Goal: Task Accomplishment & Management: Manage account settings

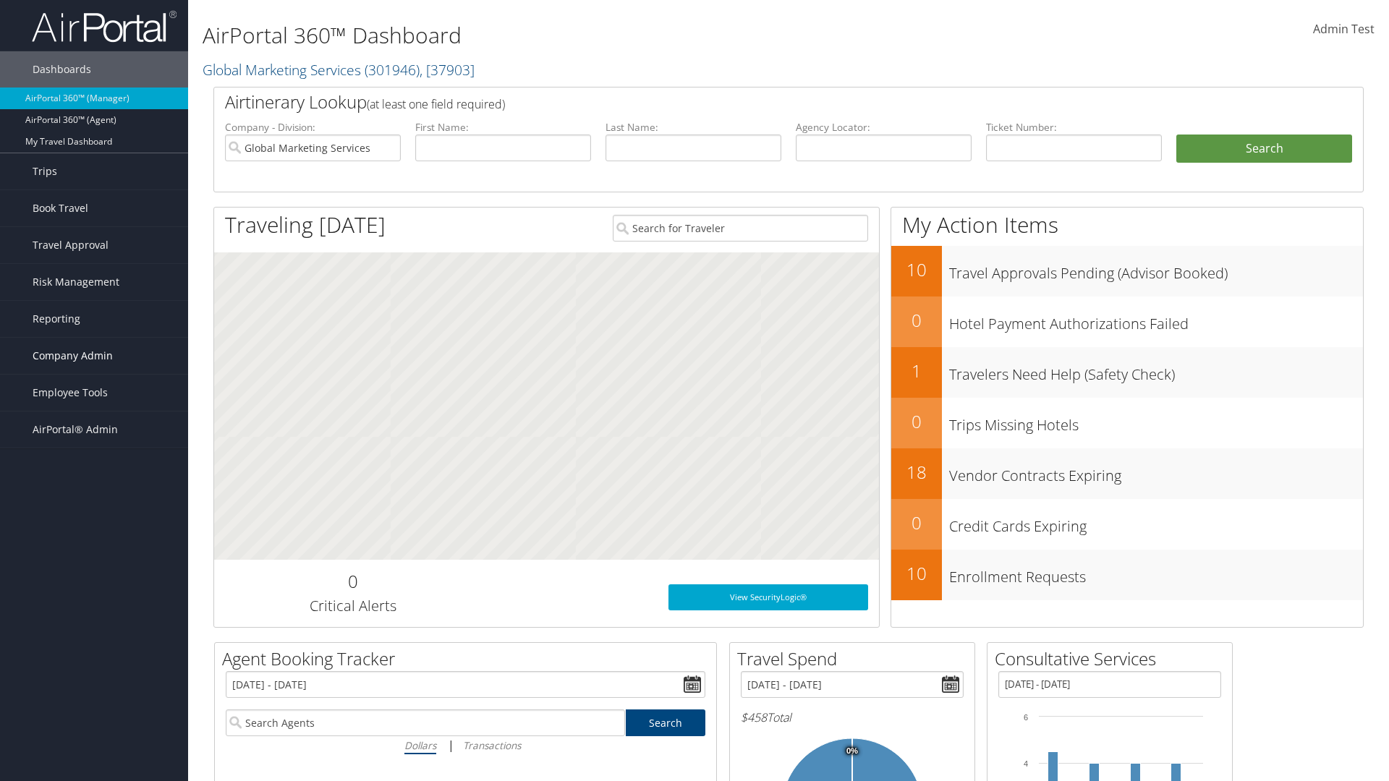
click at [94, 356] on span "Company Admin" at bounding box center [73, 356] width 80 height 36
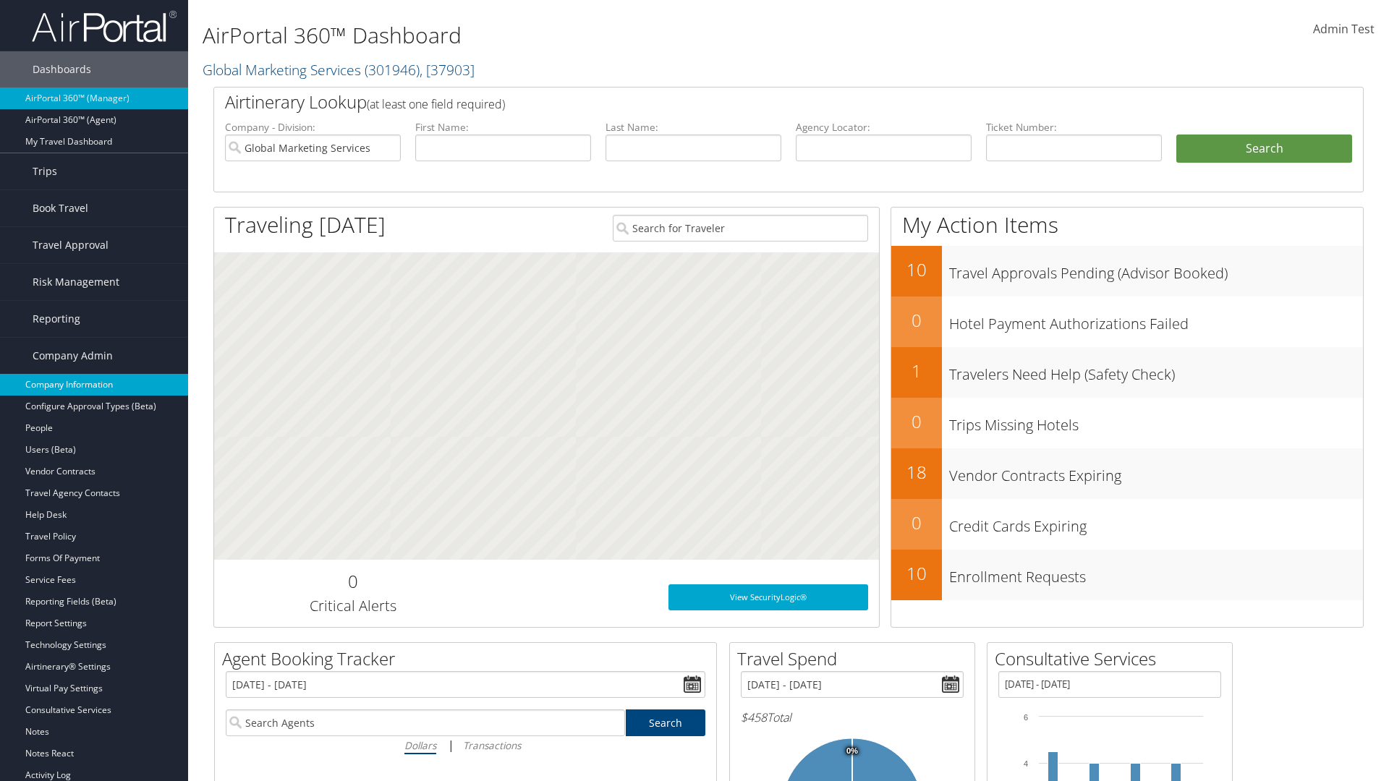
click at [94, 385] on link "Company Information" at bounding box center [94, 385] width 188 height 22
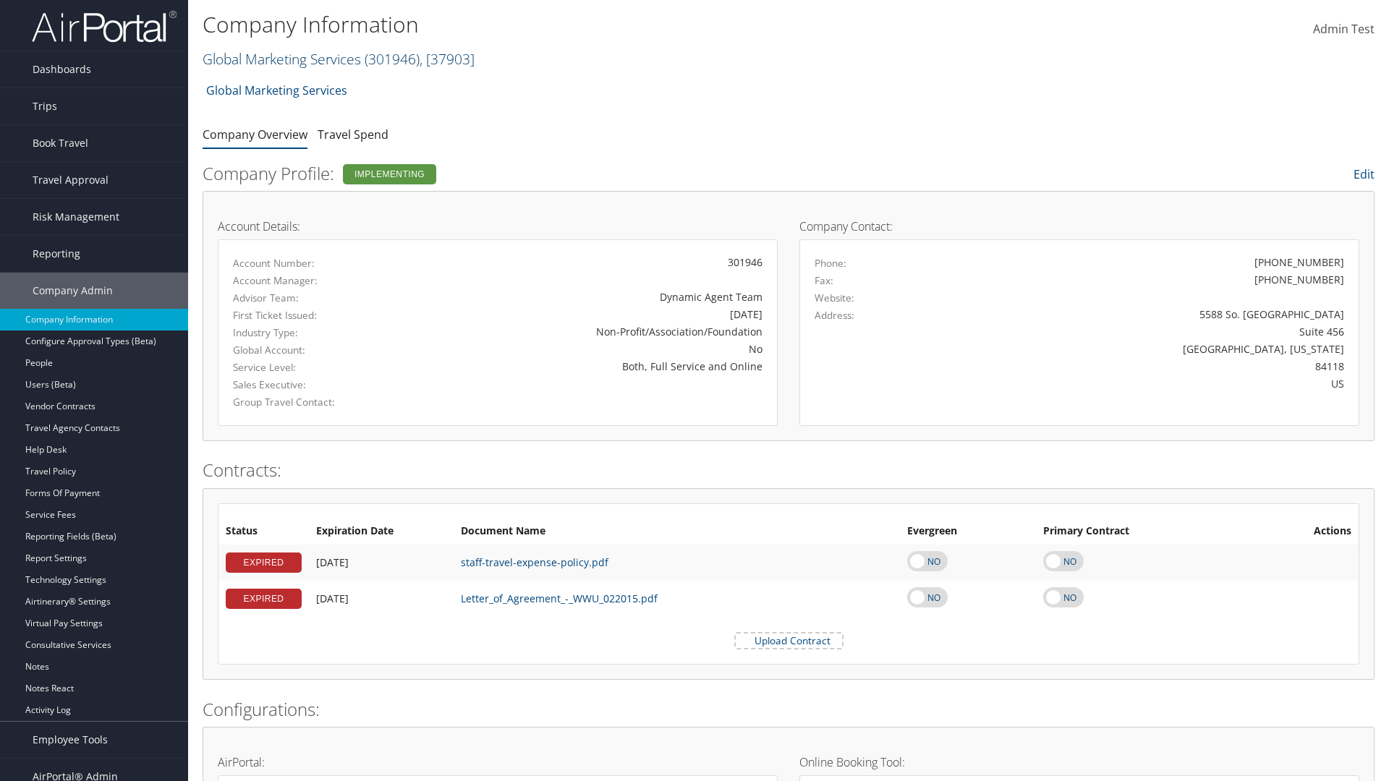
click at [280, 59] on link "Global Marketing Services ( 301946 ) , [ 37903 ]" at bounding box center [339, 59] width 272 height 20
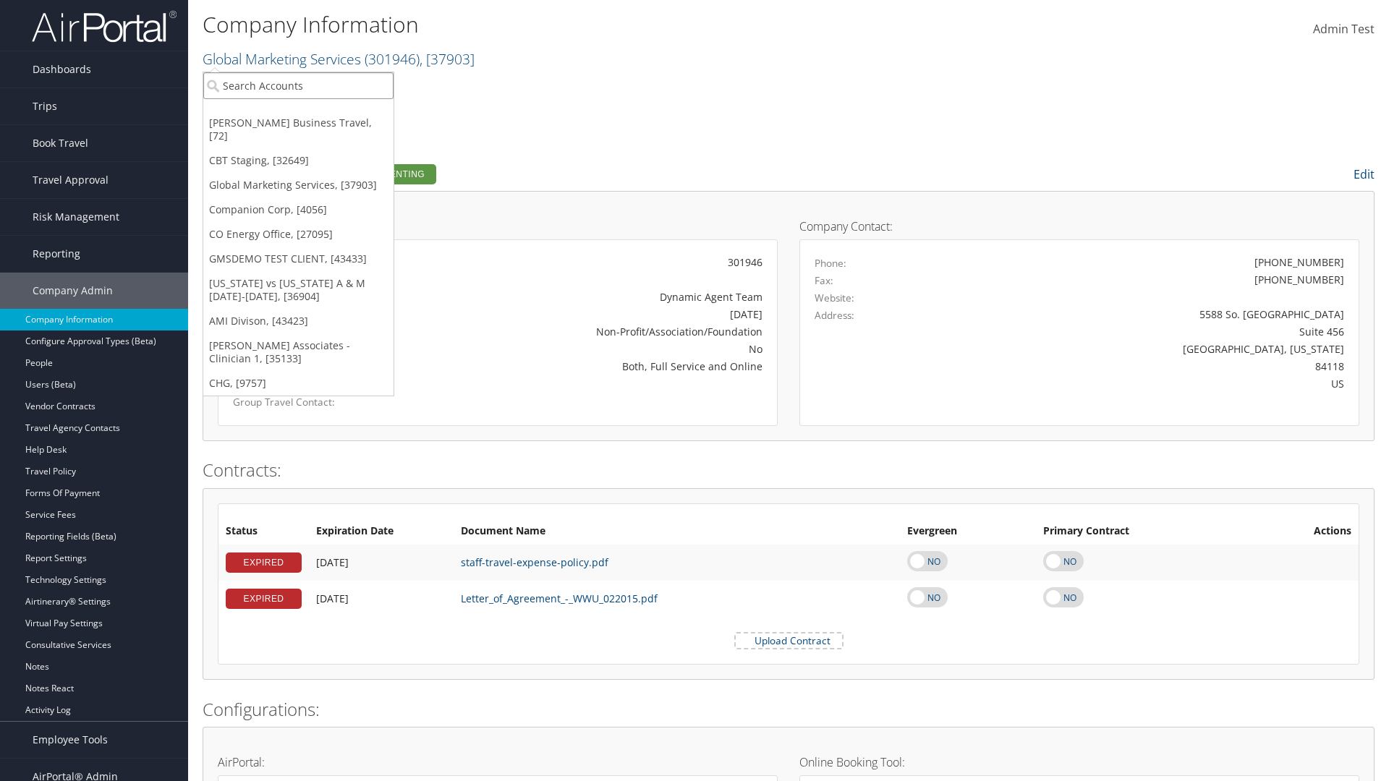
click at [298, 85] on input "search" at bounding box center [298, 85] width 190 height 27
type input "CBTSTG"
click at [298, 112] on div "CBT Staging (CBTSTG), [32649]" at bounding box center [298, 112] width 206 height 13
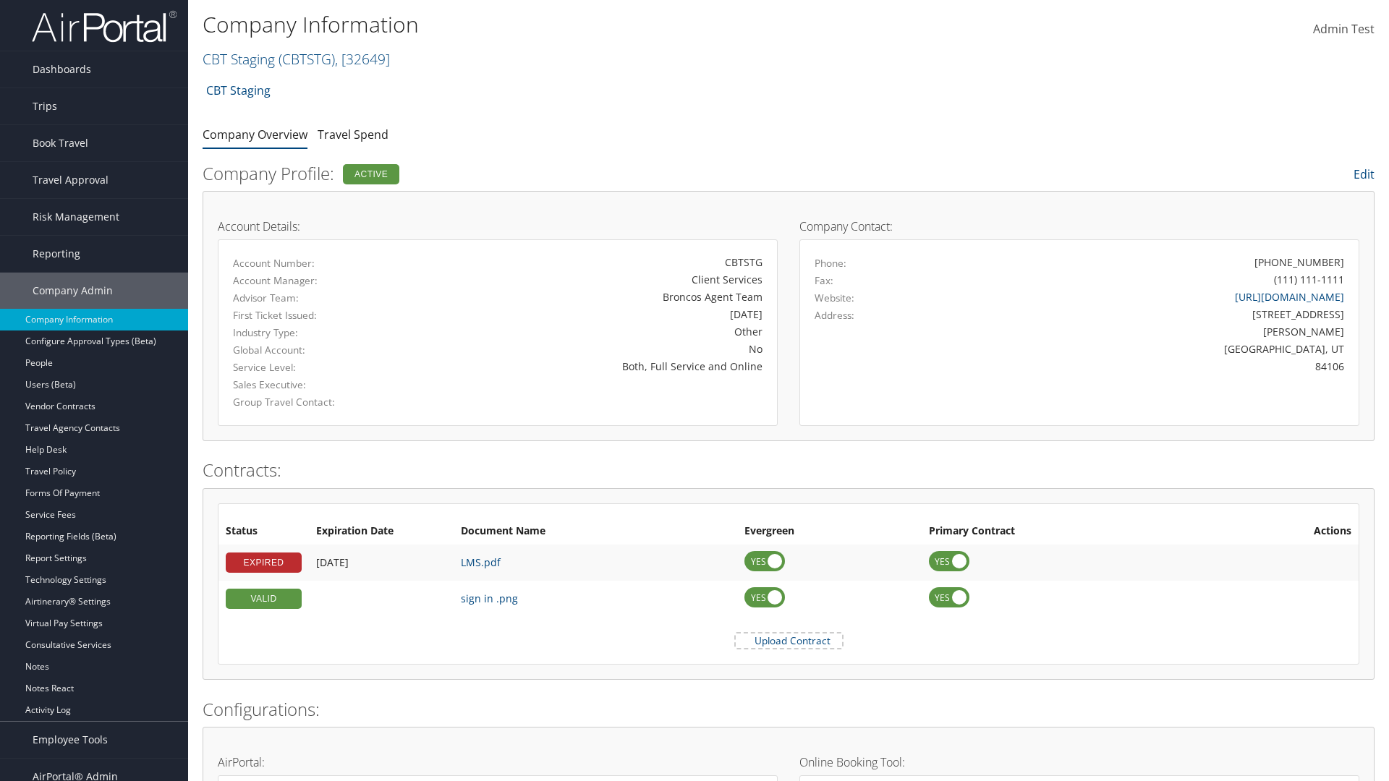
scroll to position [671, 0]
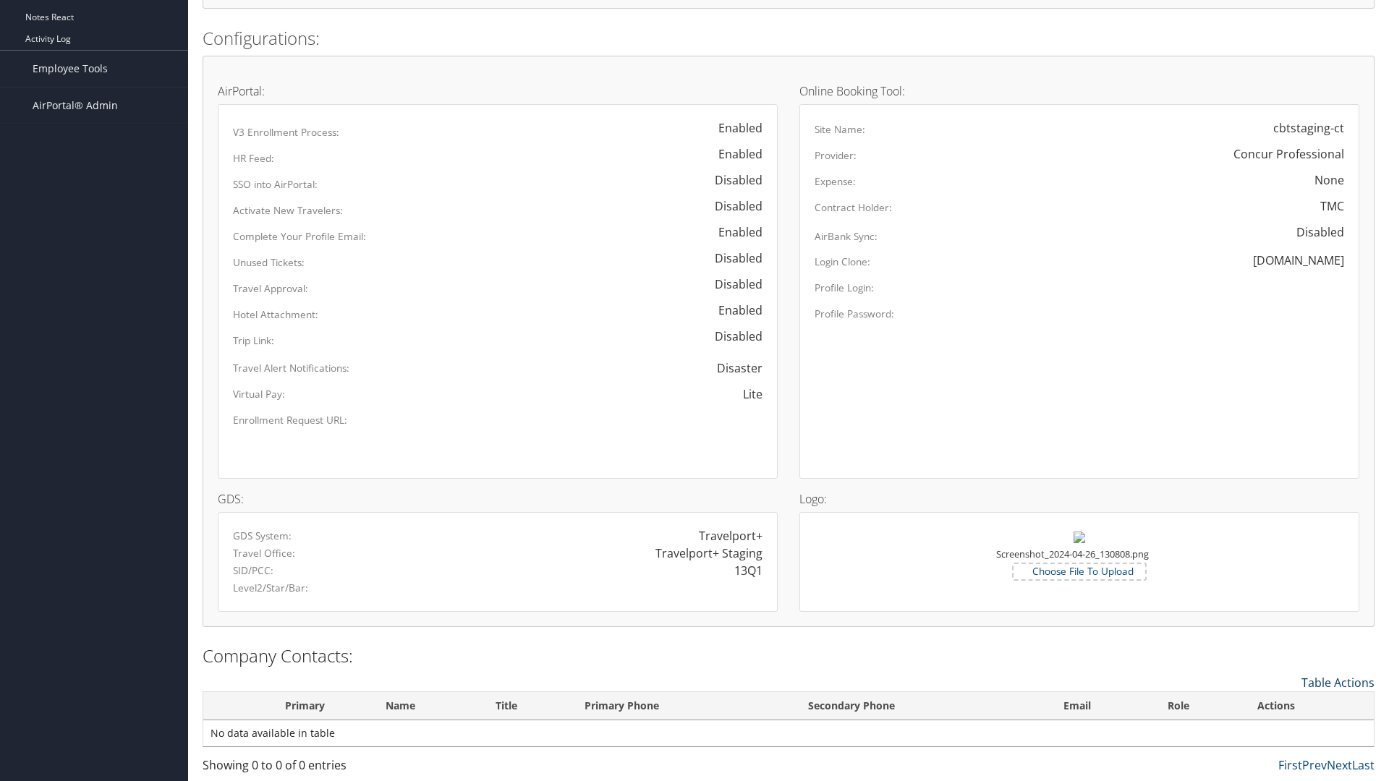
click at [1337, 682] on link "Table Actions" at bounding box center [1337, 683] width 73 height 16
click at [1278, 704] on link "New Contact" at bounding box center [1278, 705] width 190 height 25
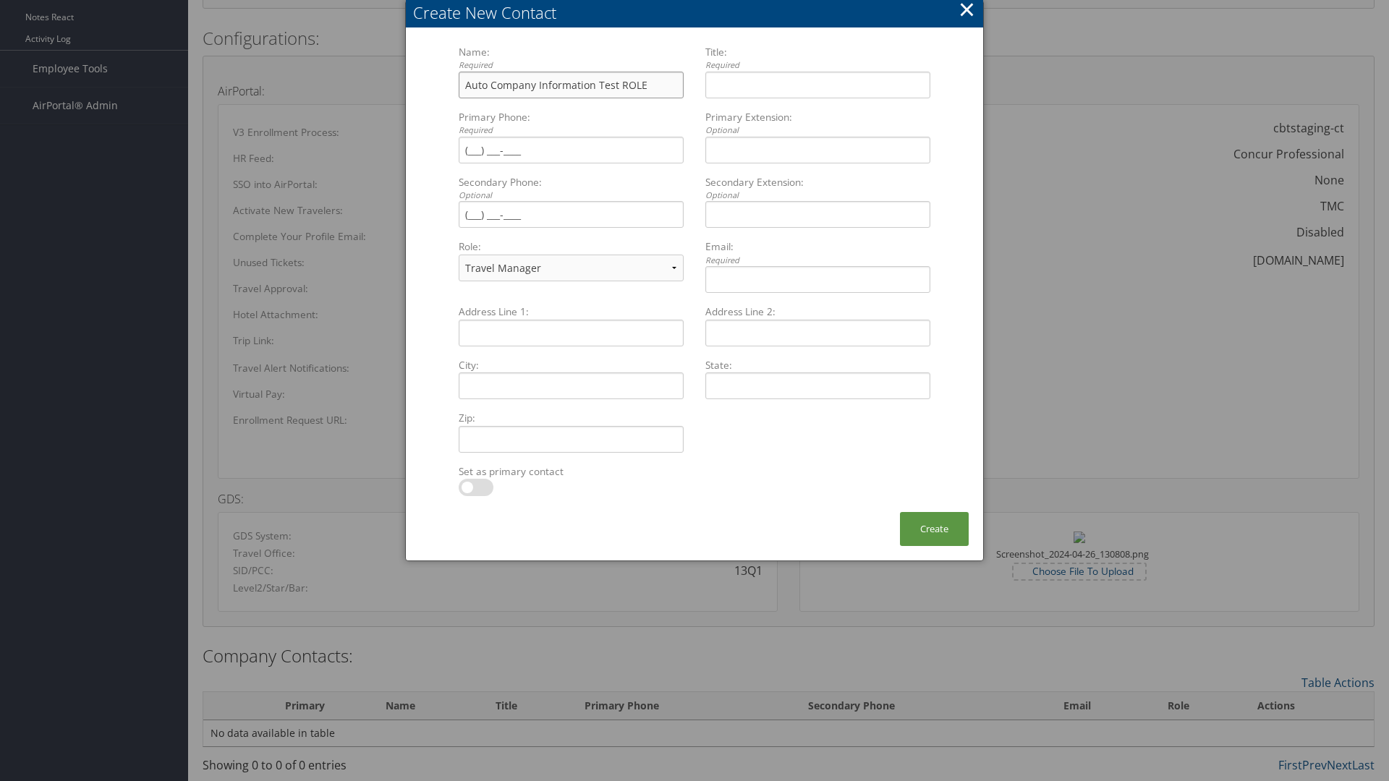
type input "Auto Company Information Test ROLE"
type input "Company Information Title ROLE"
type input "[PHONE_NUMBER]"
select select "EX"
type input "[PHONE_NUMBER]"
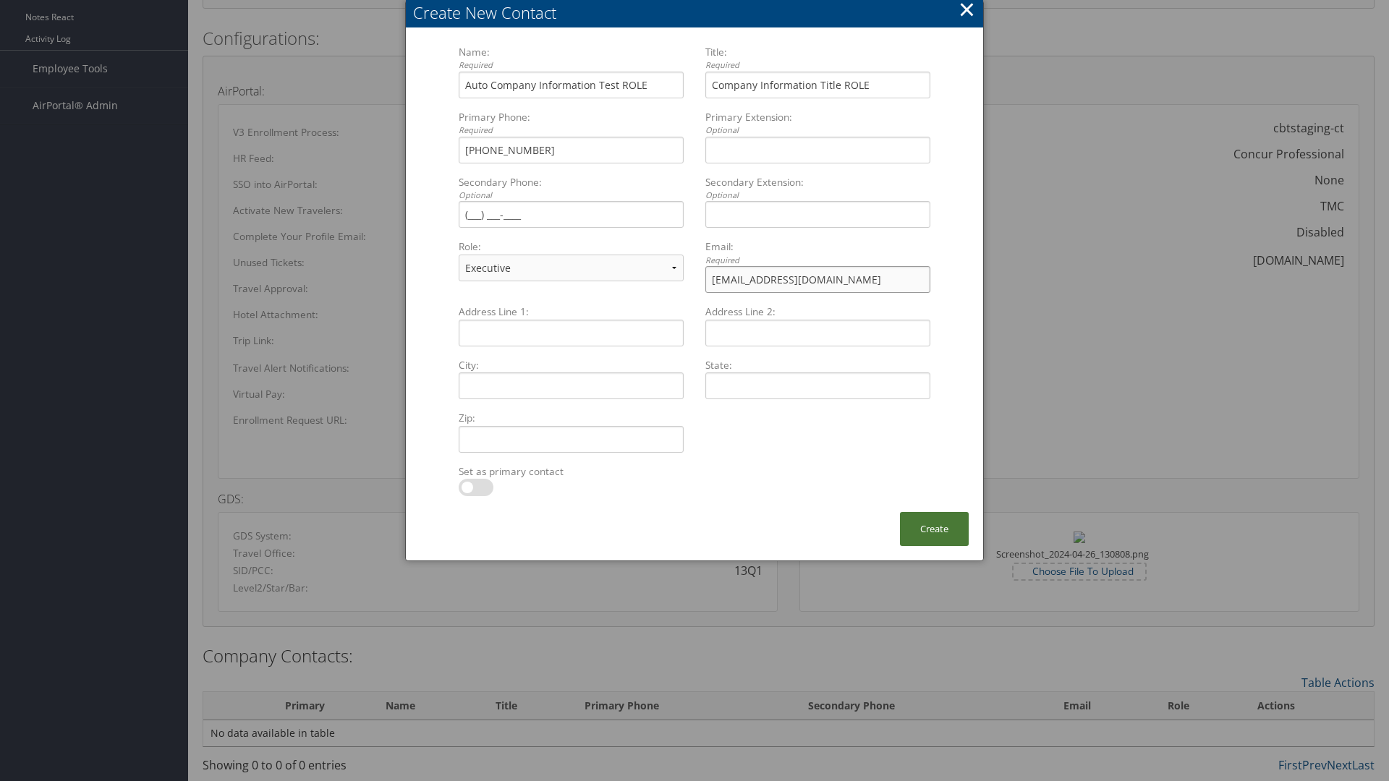
type input "[EMAIL_ADDRESS][DOMAIN_NAME]"
click at [934, 529] on button "Create" at bounding box center [934, 529] width 69 height 34
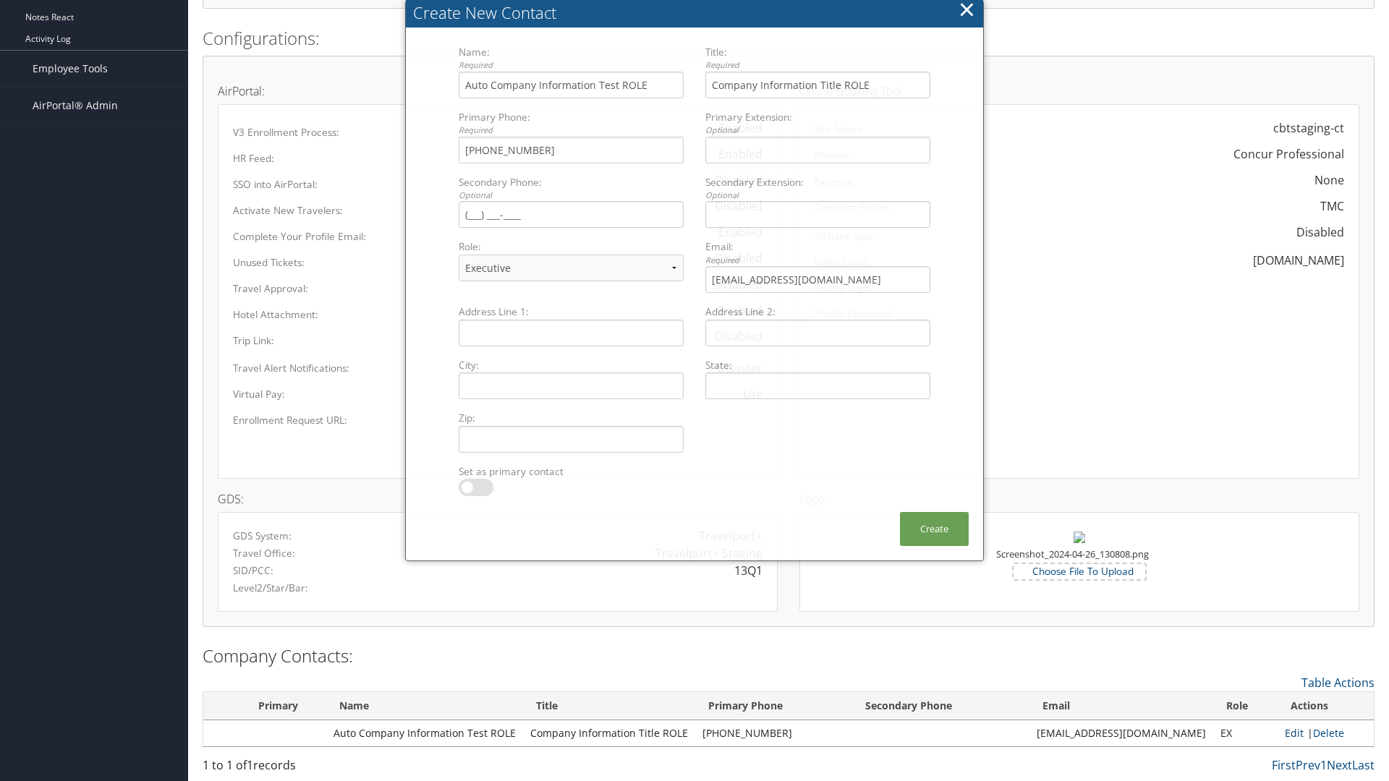
click at [1287, 733] on link "Edit" at bounding box center [1294, 733] width 19 height 14
